Goal: Communication & Community: Answer question/provide support

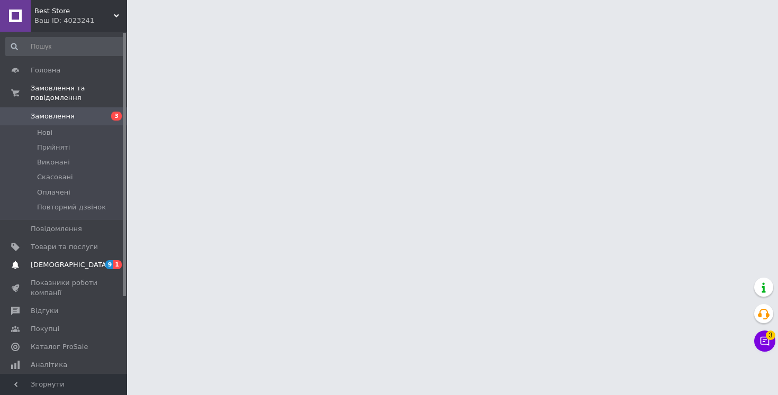
click at [58, 260] on span "[DEMOGRAPHIC_DATA]" at bounding box center [70, 265] width 78 height 10
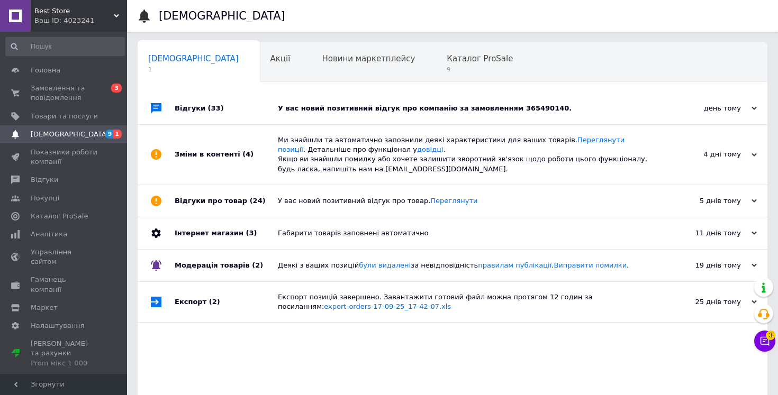
click at [378, 113] on div "У вас новий позитивний відгук про компанію за замовленням 365490140." at bounding box center [464, 109] width 373 height 10
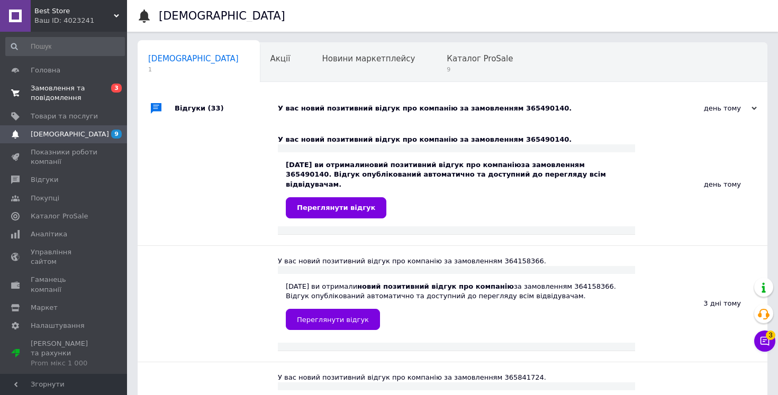
click at [78, 85] on span "Замовлення та повідомлення" at bounding box center [64, 93] width 67 height 19
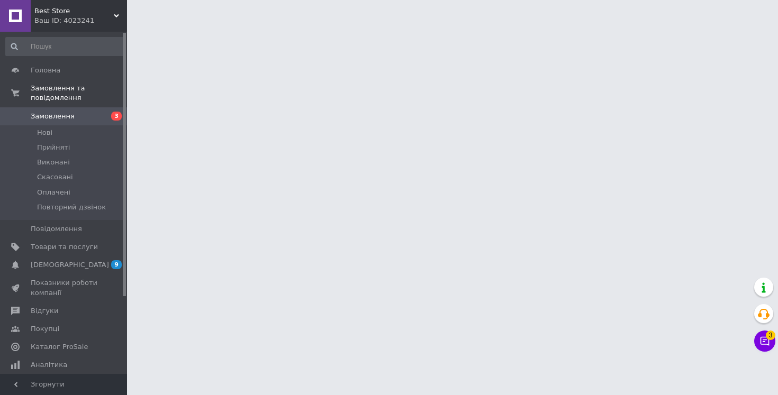
click at [751, 26] on html "Best Store Ваш ID: 4023241 Сайт Best Store Кабінет покупця Перевірити стан сист…" at bounding box center [389, 13] width 778 height 26
click at [752, 26] on html "Best Store Ваш ID: 4023241 Сайт Best Store Кабінет покупця Перевірити стан сист…" at bounding box center [389, 13] width 778 height 26
click at [756, 344] on button "Чат з покупцем 3" at bounding box center [764, 341] width 21 height 21
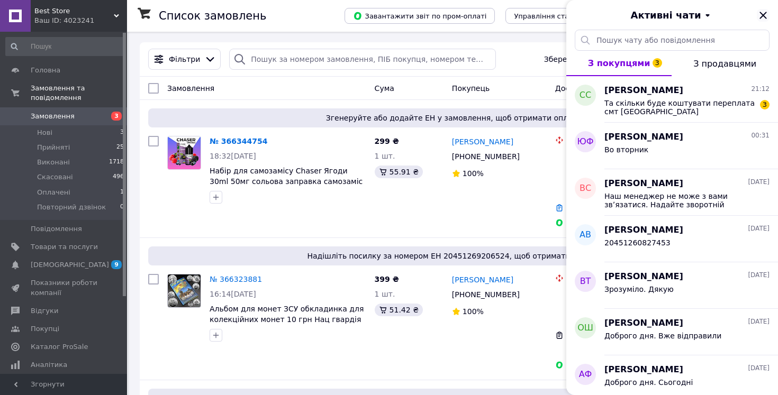
click at [757, 16] on icon "Закрити" at bounding box center [762, 15] width 13 height 13
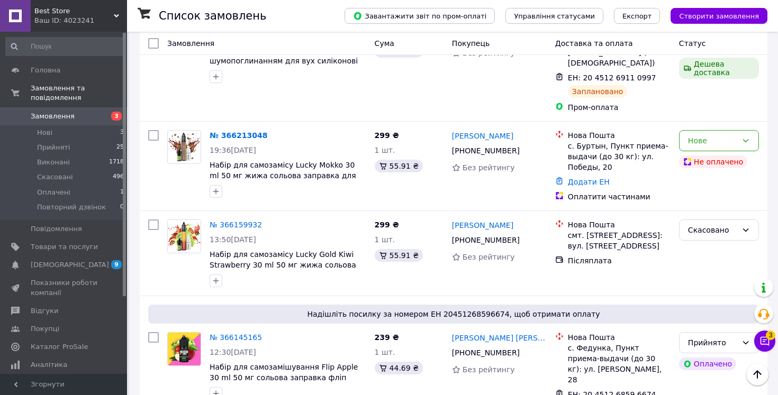
scroll to position [1212, 0]
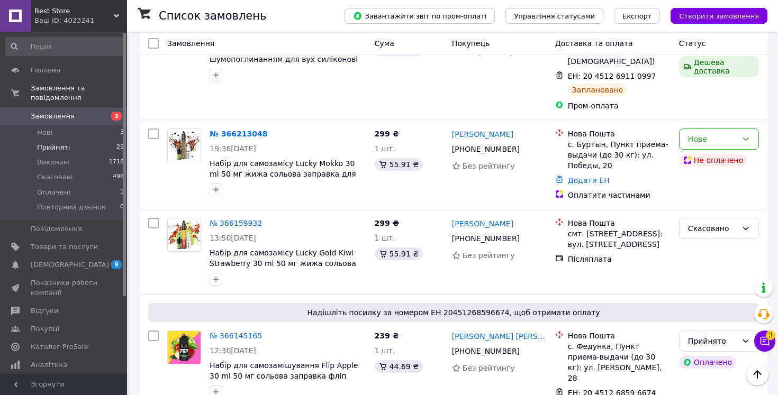
click at [66, 152] on li "Прийняті 25" at bounding box center [65, 147] width 130 height 15
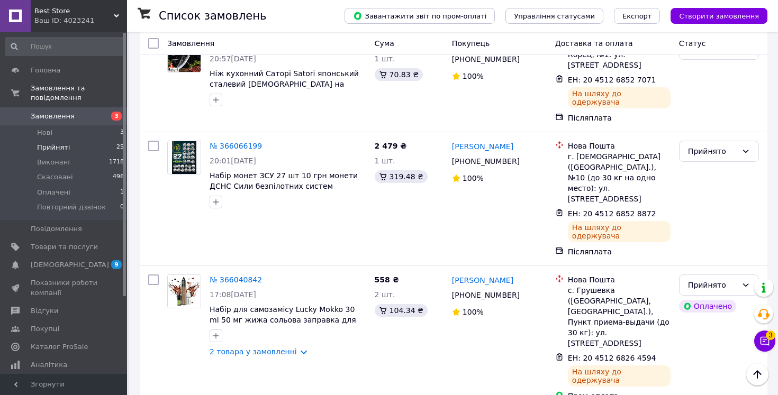
scroll to position [1574, 0]
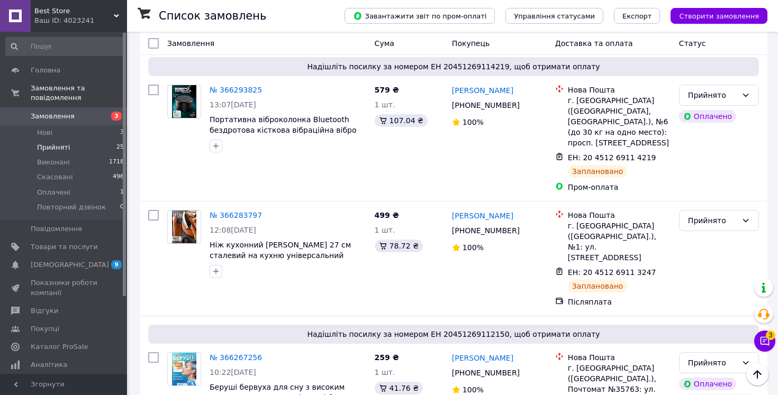
scroll to position [454, 0]
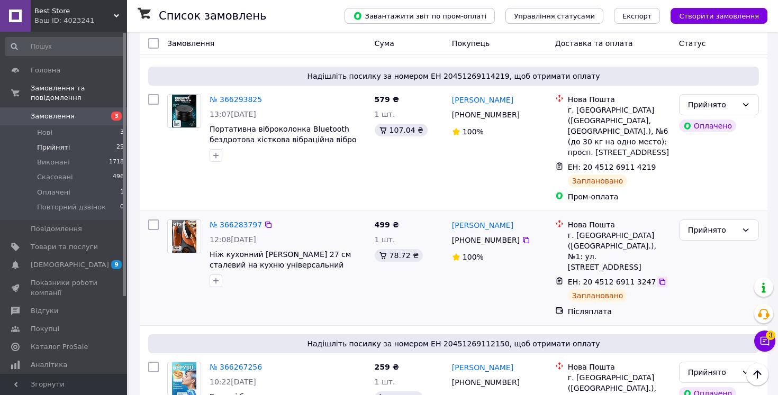
click at [658, 278] on icon at bounding box center [662, 282] width 8 height 8
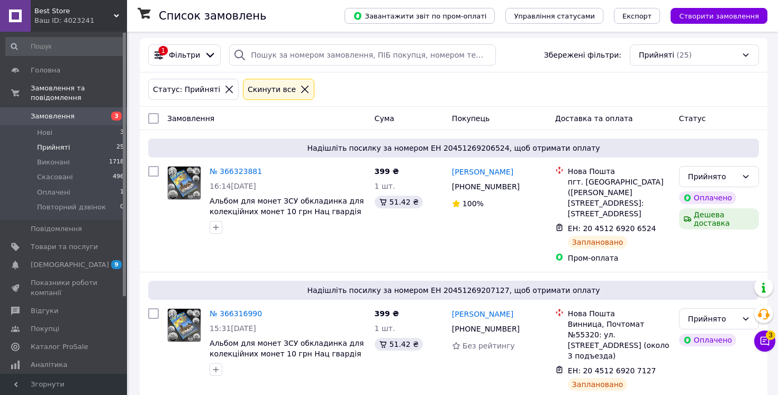
scroll to position [0, 0]
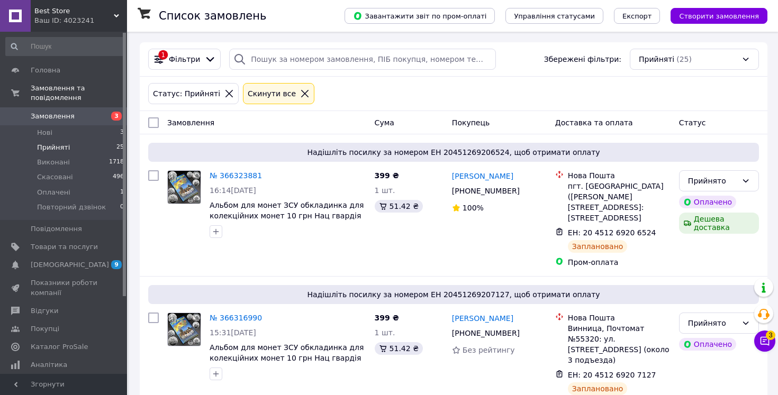
click at [755, 344] on button "Чат з покупцем 3" at bounding box center [764, 341] width 21 height 21
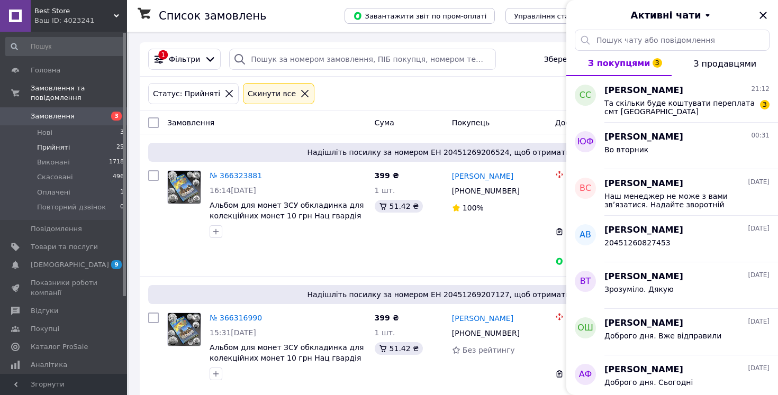
click at [769, 16] on div "Активні чати" at bounding box center [672, 15] width 212 height 30
click at [768, 16] on icon "Закрити" at bounding box center [762, 15] width 13 height 13
